Goal: Information Seeking & Learning: Find specific fact

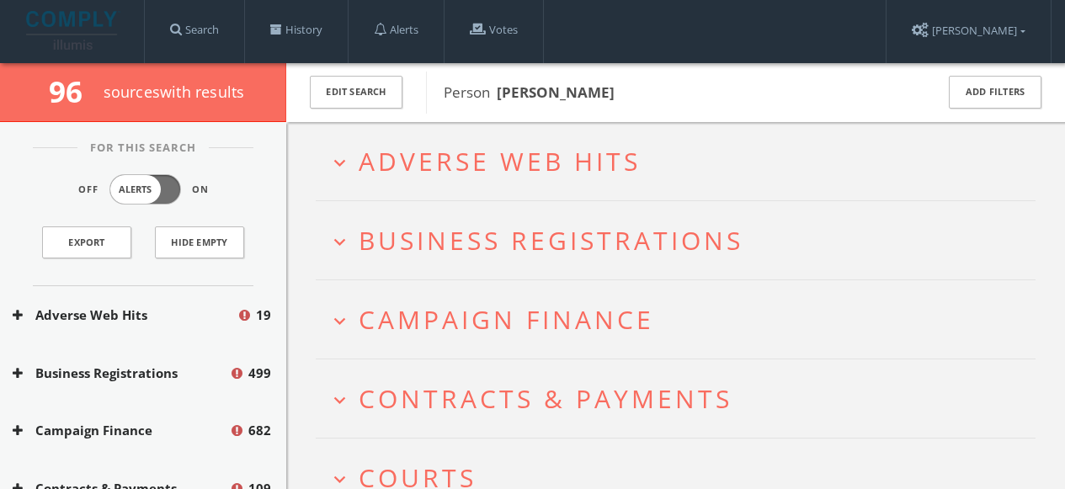
click at [378, 246] on span "Business Registrations" at bounding box center [551, 240] width 385 height 35
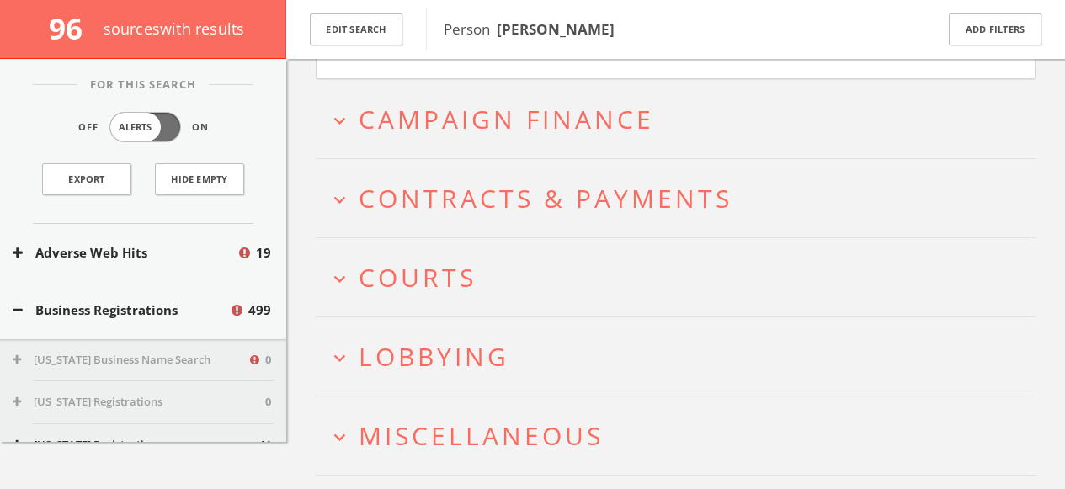
scroll to position [902, 0]
click at [455, 279] on span "Courts" at bounding box center [418, 275] width 118 height 35
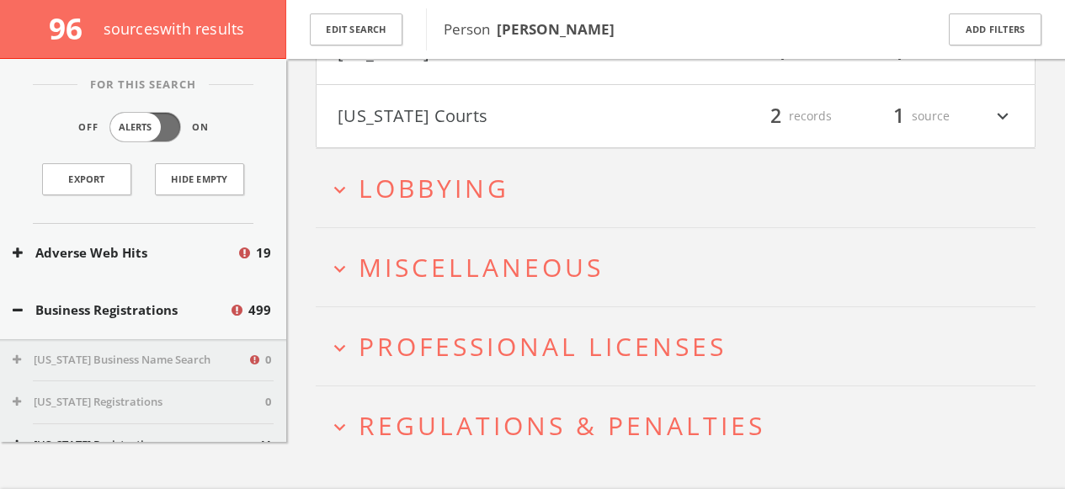
click at [501, 206] on h2 "expand_more Lobbying" at bounding box center [676, 188] width 720 height 78
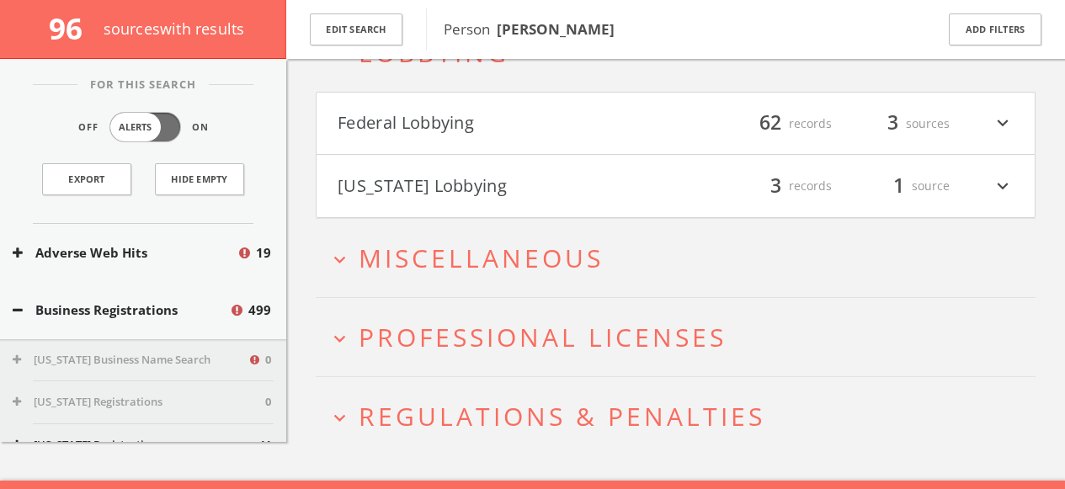
scroll to position [1795, 0]
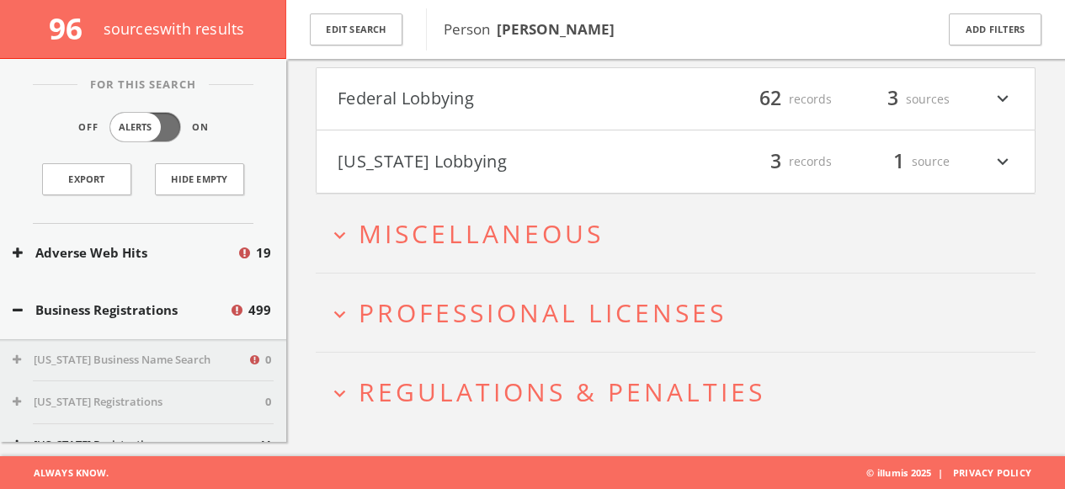
click at [477, 104] on button "Federal Lobbying" at bounding box center [507, 99] width 338 height 29
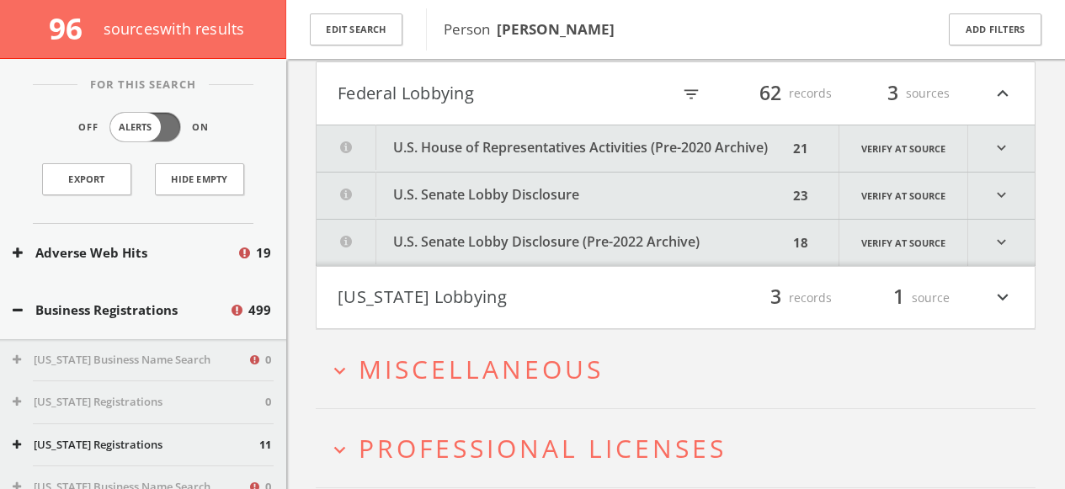
scroll to position [1802, 0]
click at [471, 194] on button "U.S. Senate Lobby Disclosure" at bounding box center [552, 194] width 471 height 46
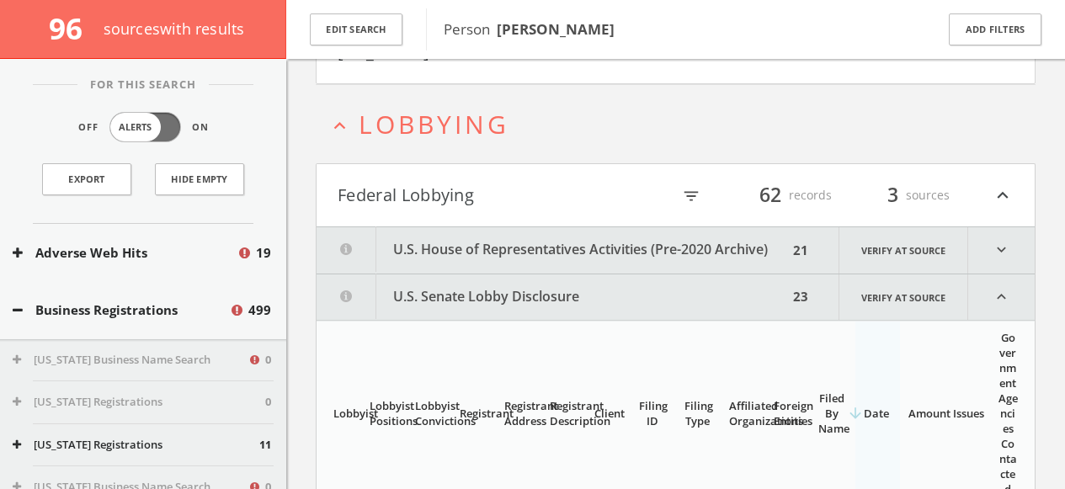
scroll to position [1680, 0]
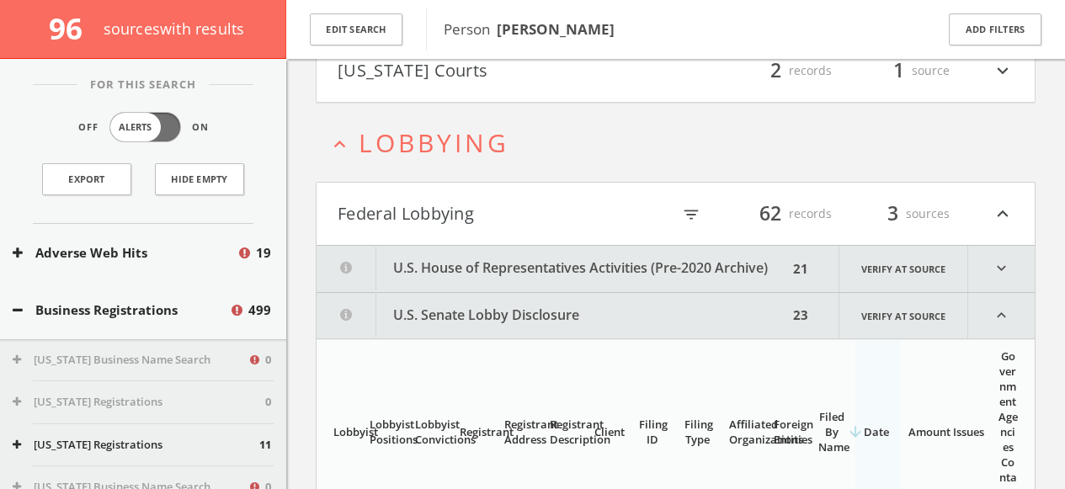
click at [993, 303] on icon "expand_less" at bounding box center [1001, 315] width 67 height 45
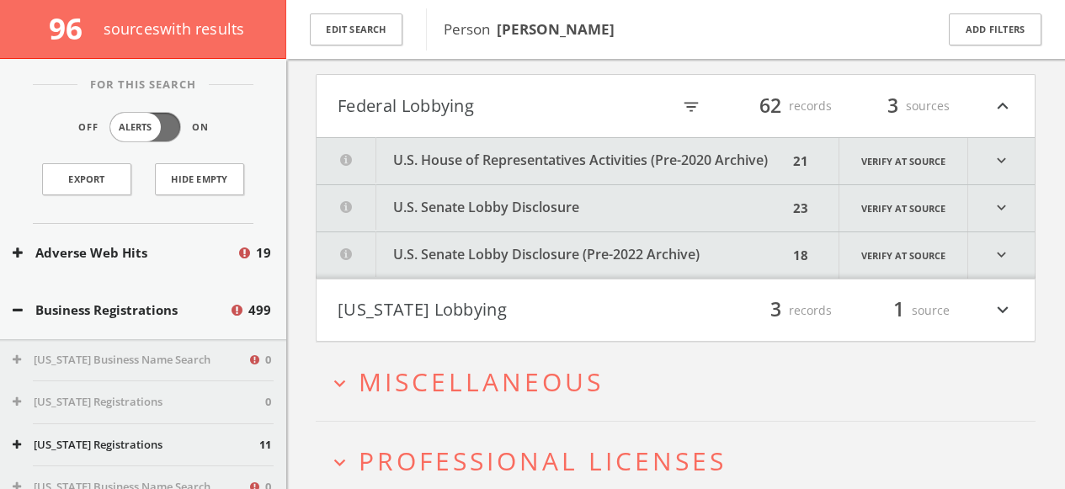
scroll to position [1791, 0]
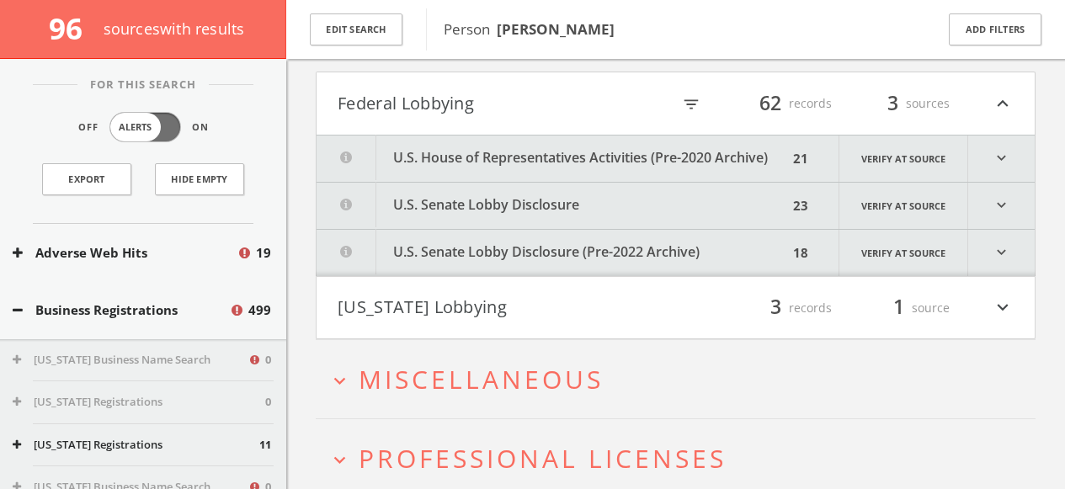
click at [501, 248] on button "U.S. Senate Lobby Disclosure (Pre-2022 Archive)" at bounding box center [552, 253] width 471 height 46
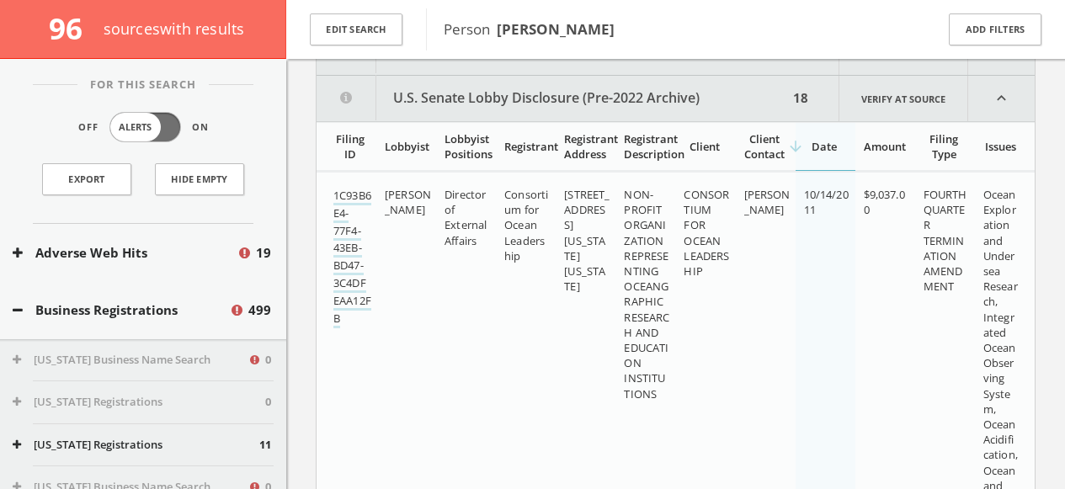
scroll to position [1949, 0]
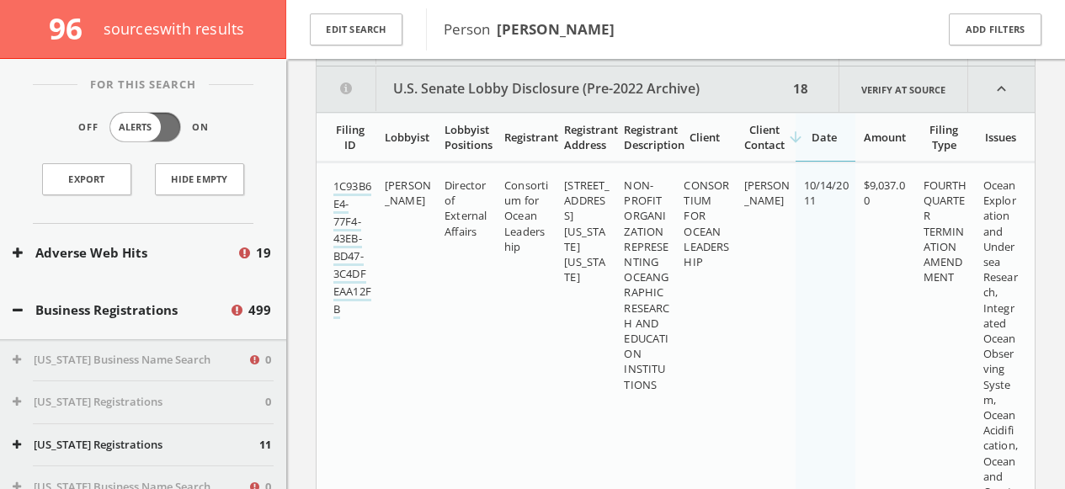
click at [540, 95] on button "U.S. Senate Lobby Disclosure (Pre-2022 Archive)" at bounding box center [552, 91] width 471 height 45
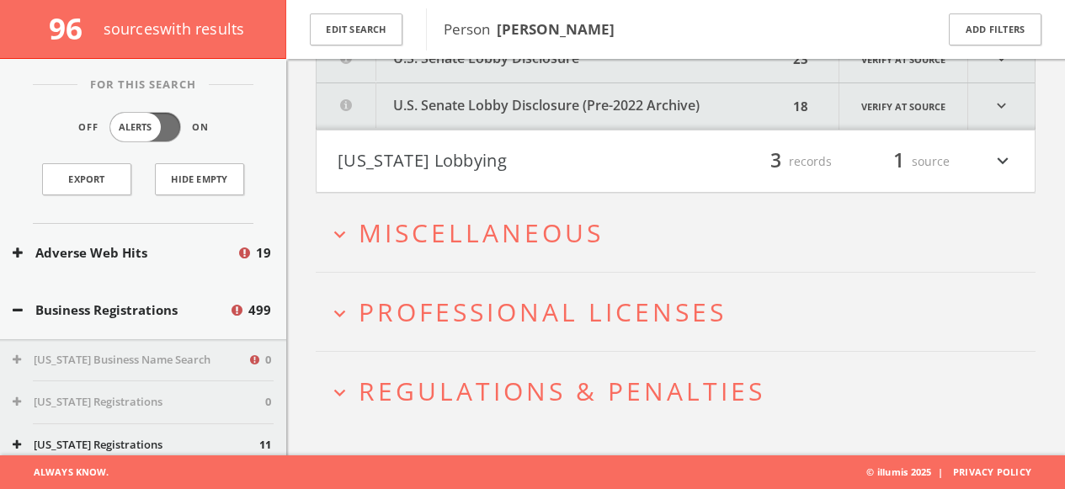
click at [393, 234] on span "Miscellaneous" at bounding box center [481, 233] width 245 height 35
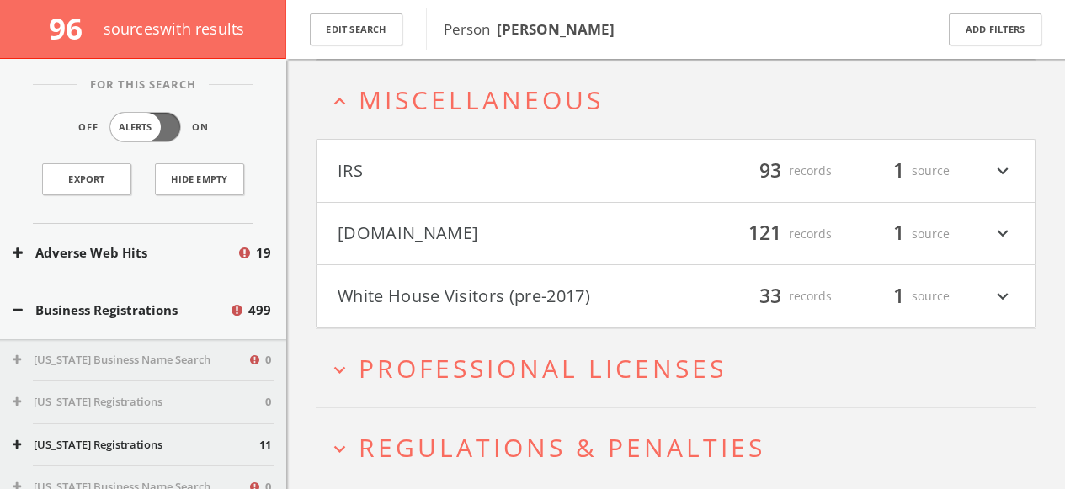
scroll to position [2072, 0]
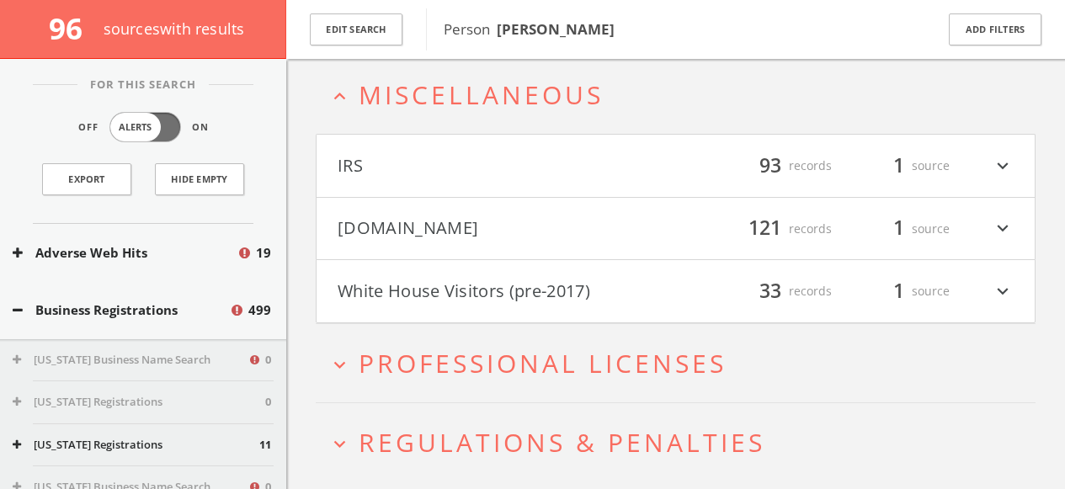
click at [370, 242] on h4 "[DOMAIN_NAME] filter_list 121 records 1 source expand_more" at bounding box center [676, 229] width 718 height 62
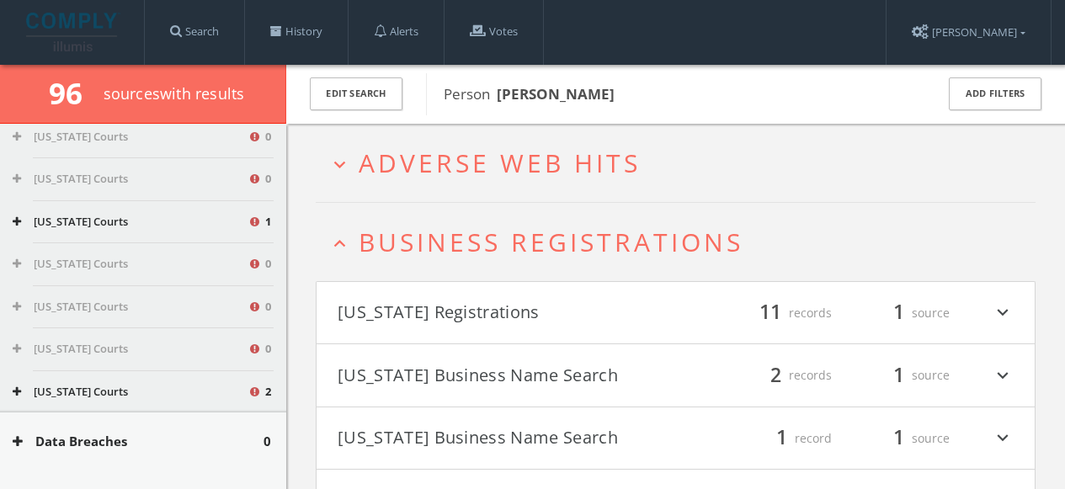
scroll to position [5457, 0]
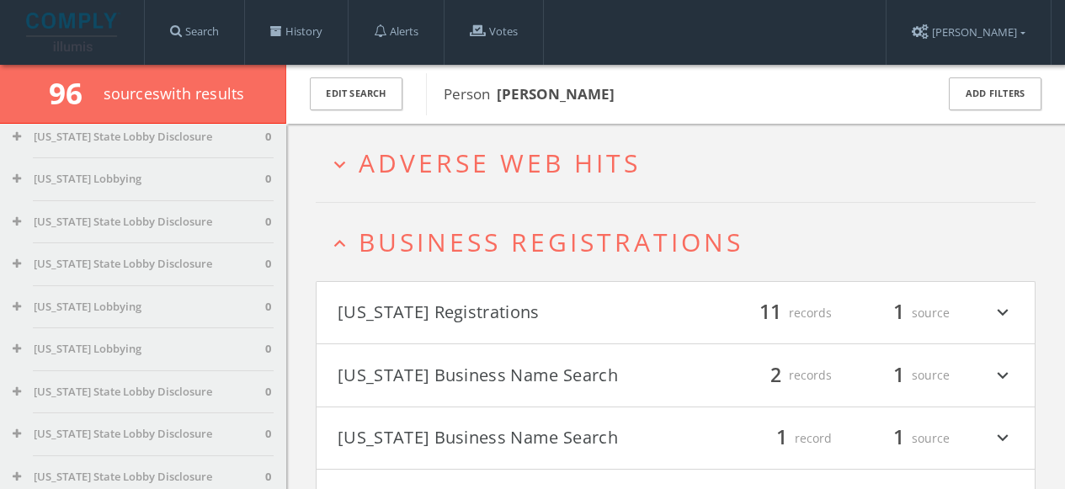
click at [439, 251] on span "Business Registrations" at bounding box center [551, 242] width 385 height 35
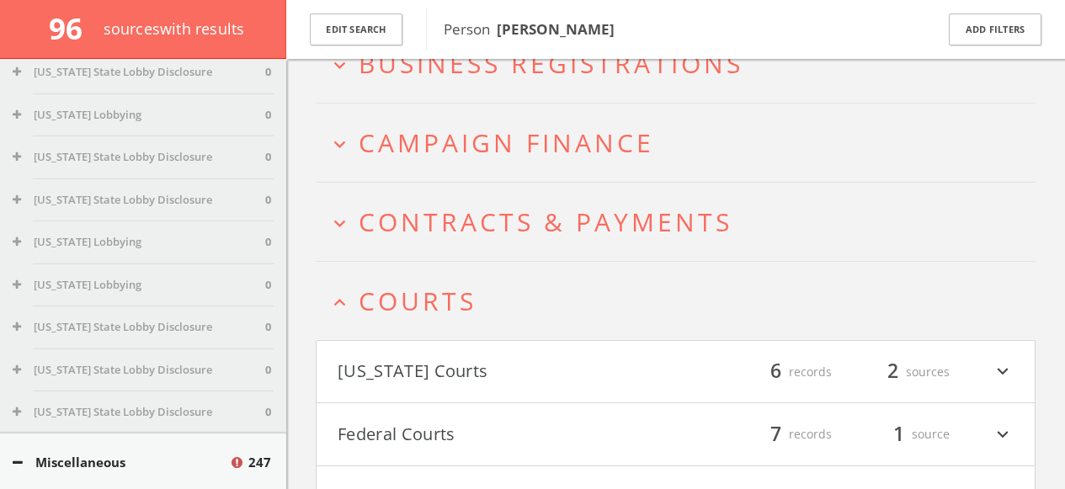
scroll to position [213, 0]
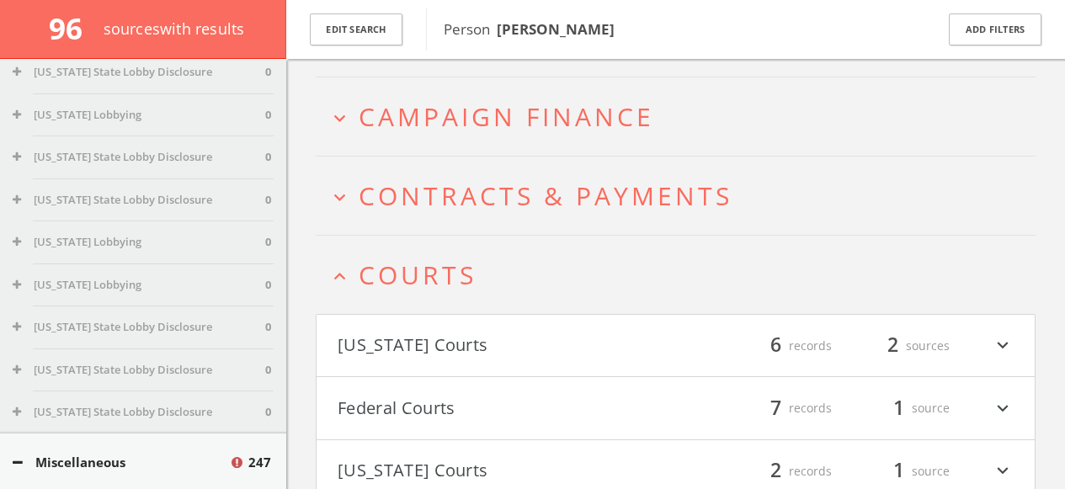
click at [389, 279] on span "Courts" at bounding box center [418, 275] width 118 height 35
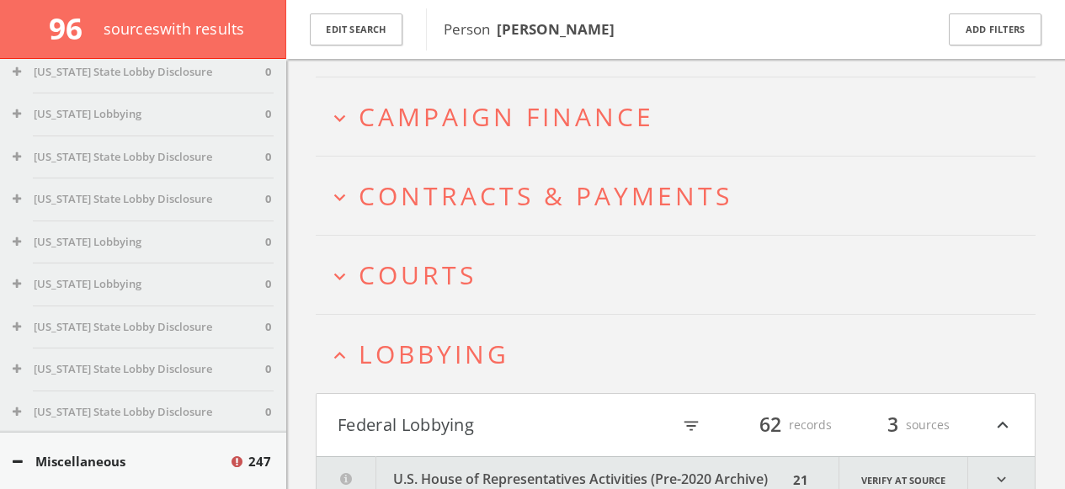
click at [358, 354] on button "expand_less Lobbying" at bounding box center [681, 354] width 707 height 28
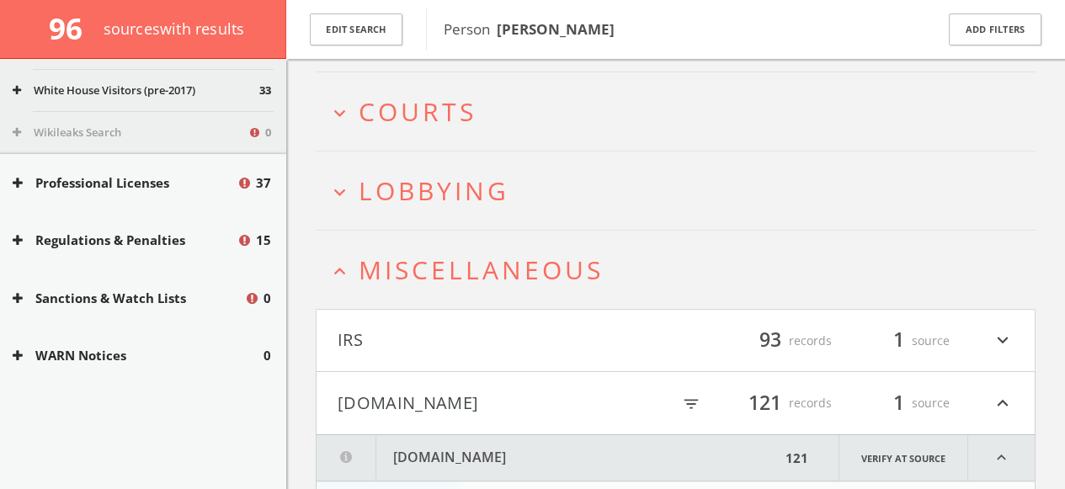
scroll to position [391, 0]
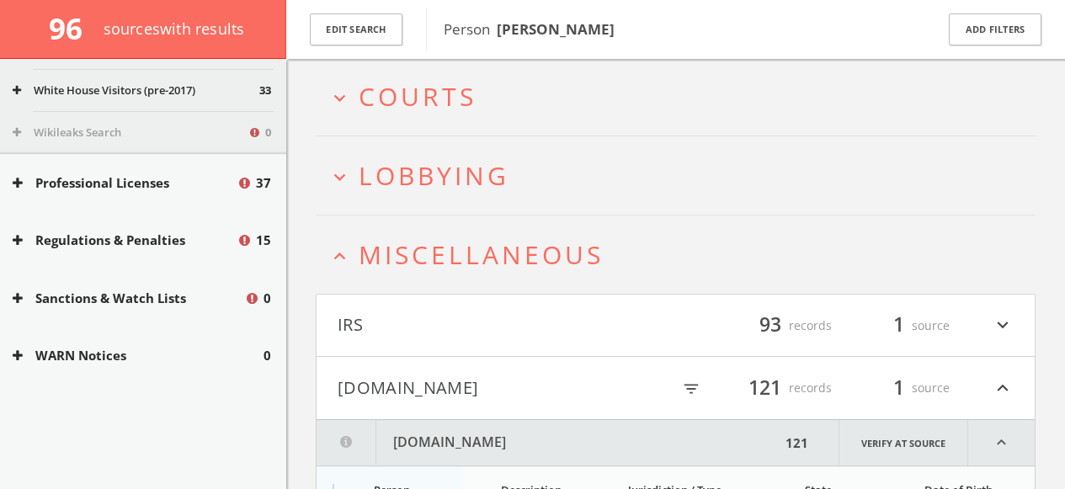
click at [401, 387] on button "[DOMAIN_NAME]" at bounding box center [504, 388] width 333 height 29
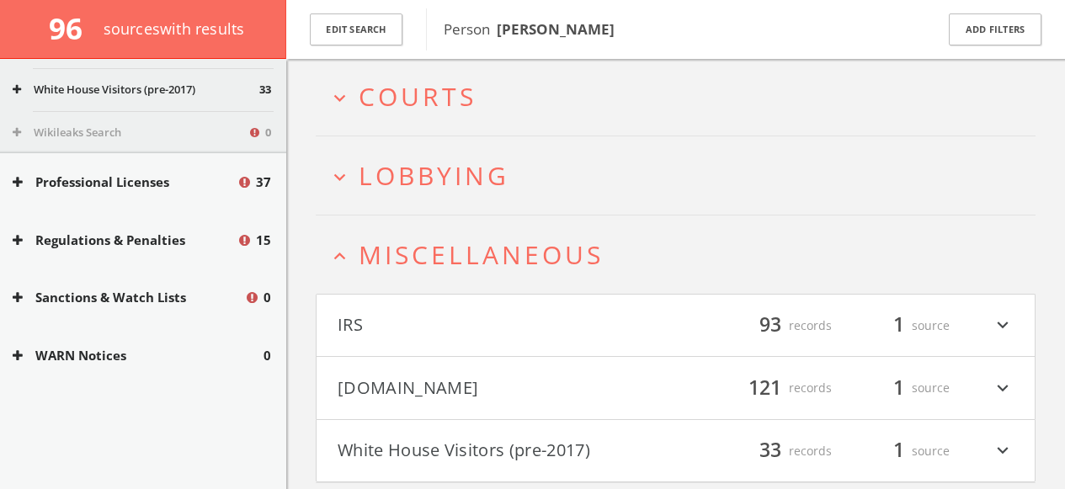
click at [343, 258] on icon "expand_less" at bounding box center [339, 256] width 23 height 23
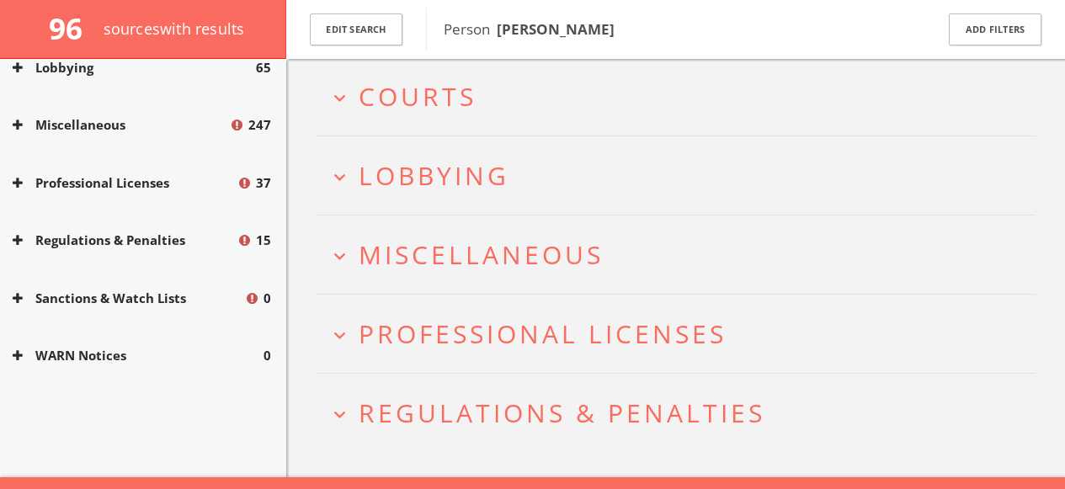
click at [389, 323] on span "Professional Licenses" at bounding box center [543, 334] width 368 height 35
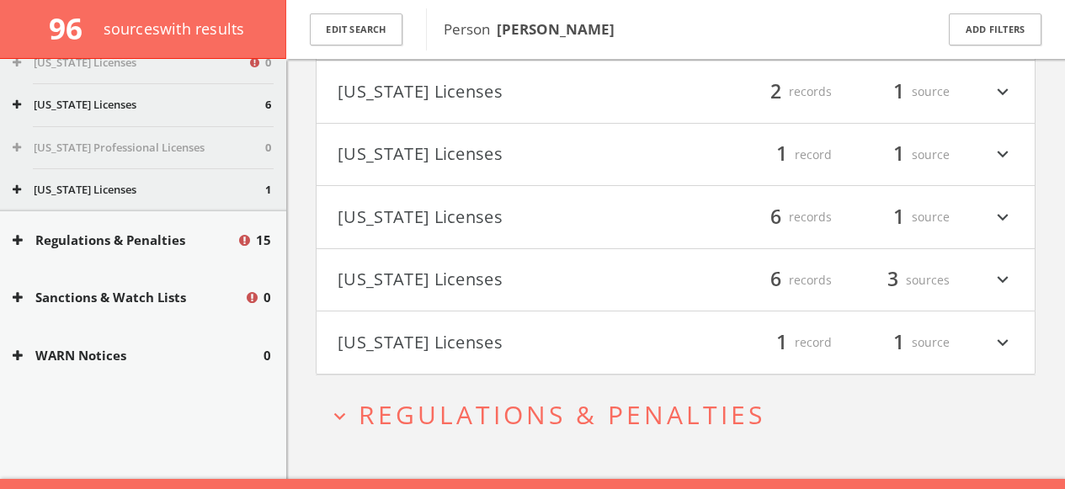
scroll to position [1040, 0]
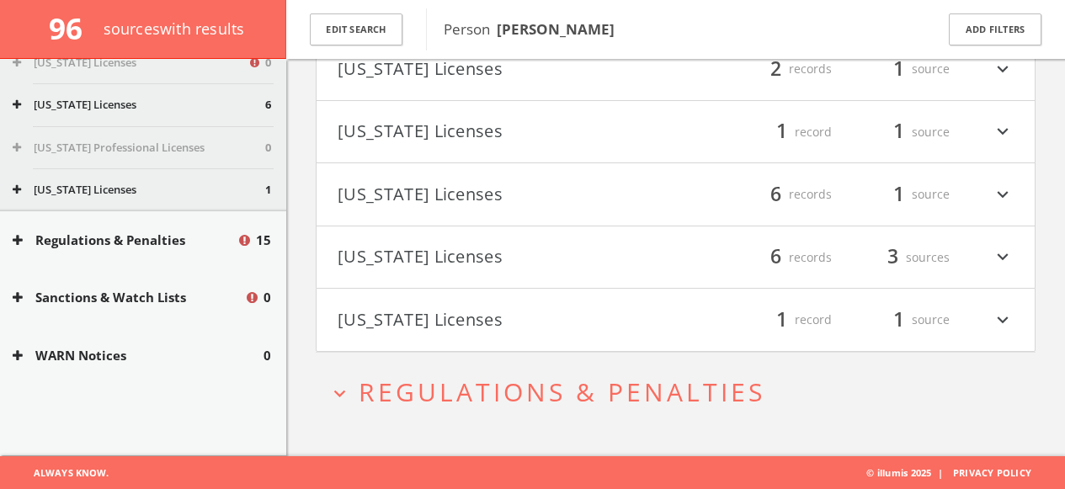
click at [423, 392] on span "Regulations & Penalties" at bounding box center [562, 392] width 407 height 35
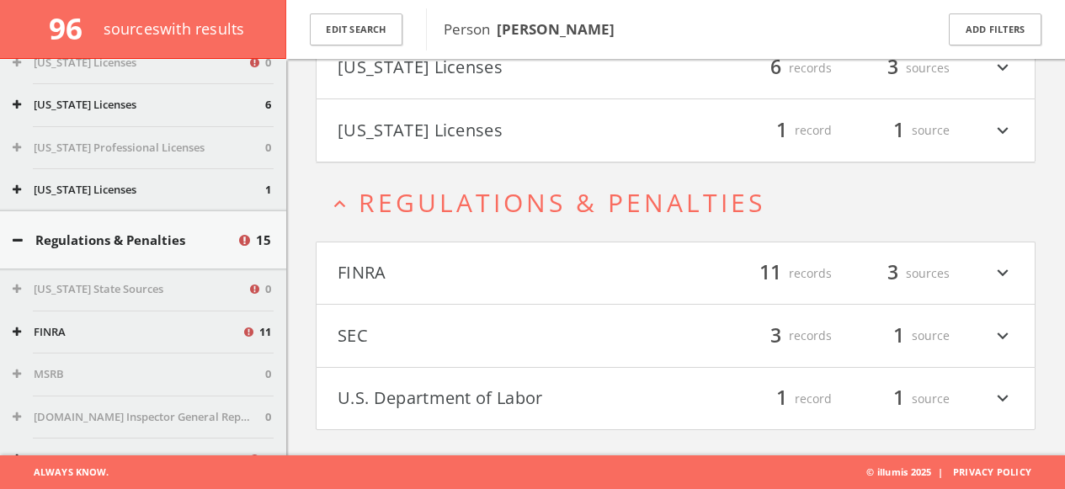
scroll to position [0, 0]
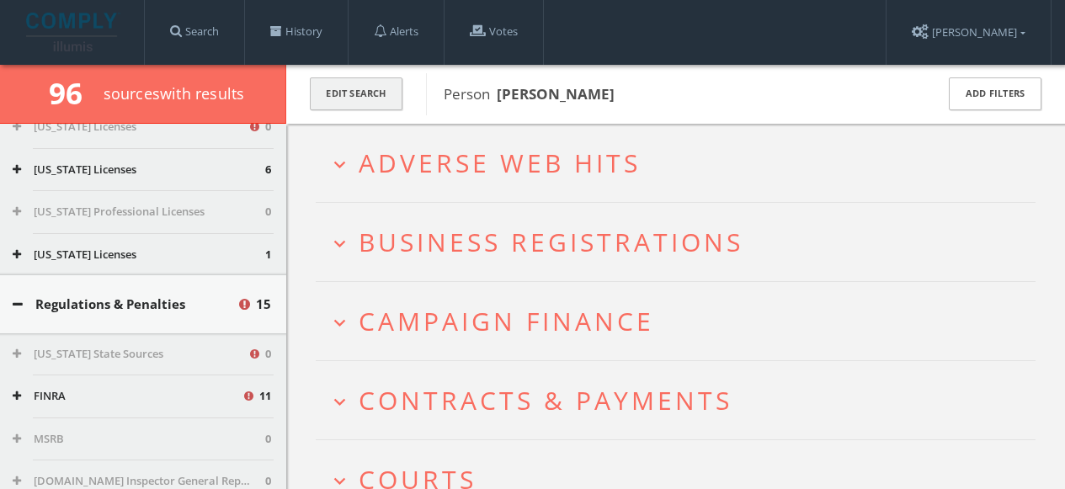
click at [365, 90] on button "Edit Search" at bounding box center [356, 93] width 93 height 33
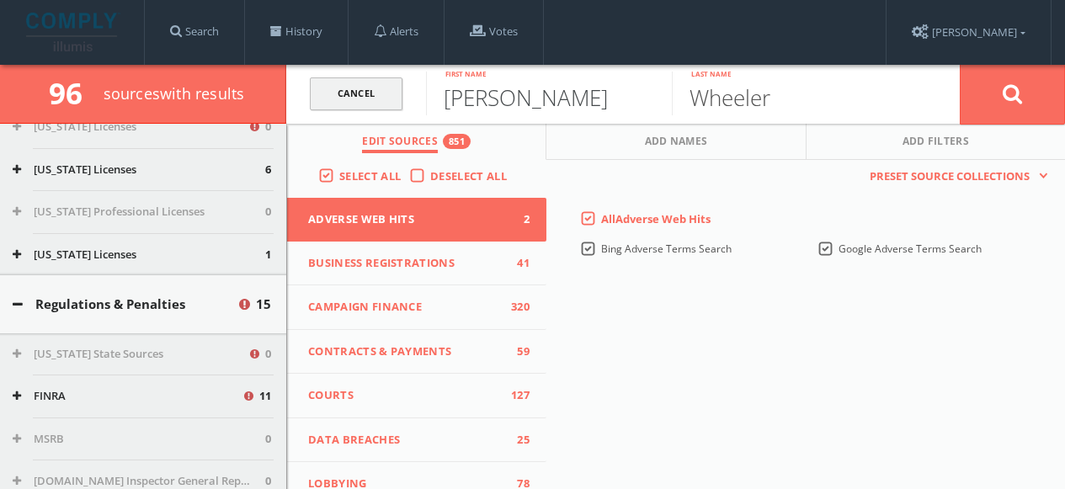
drag, startPoint x: 507, startPoint y: 100, endPoint x: 377, endPoint y: 102, distance: 129.6
click at [379, 102] on form "Cancel [PERSON_NAME]t name [PERSON_NAME] Last name Cancel" at bounding box center [675, 94] width 779 height 59
type input "Abby"
type input "Garber"
click at [960, 64] on button at bounding box center [1012, 94] width 105 height 61
